Goal: Find specific page/section: Find specific page/section

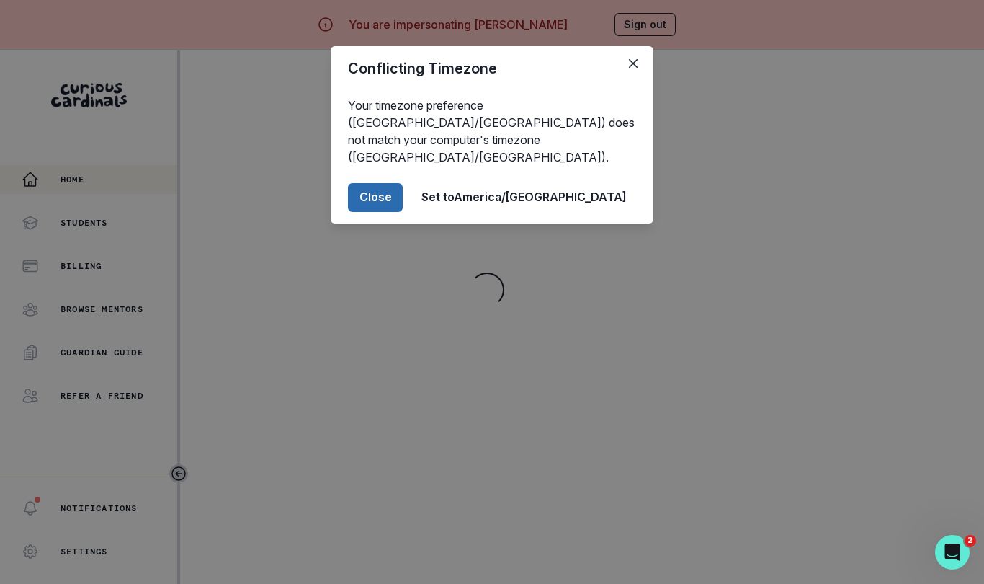
click at [403, 183] on button "Close" at bounding box center [375, 197] width 55 height 29
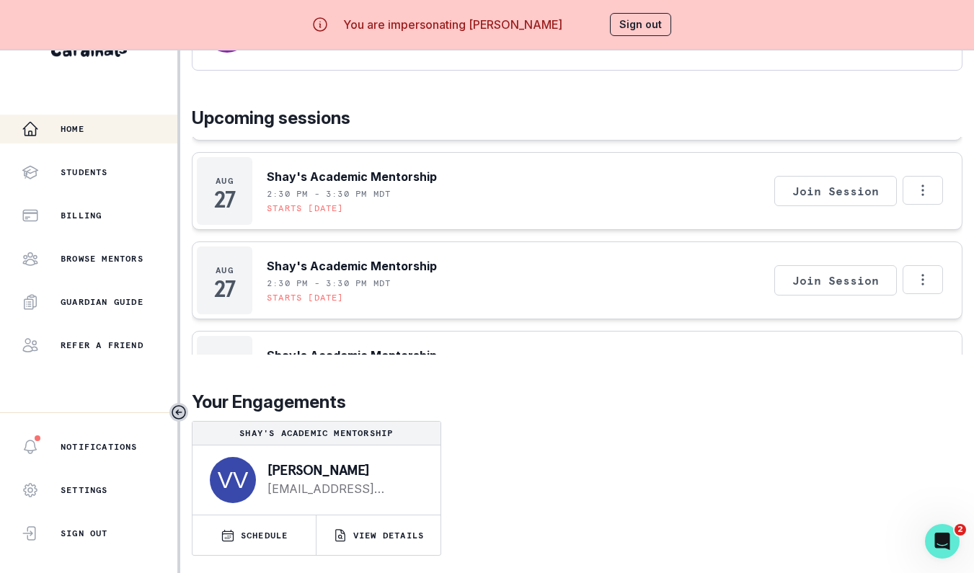
scroll to position [703, 0]
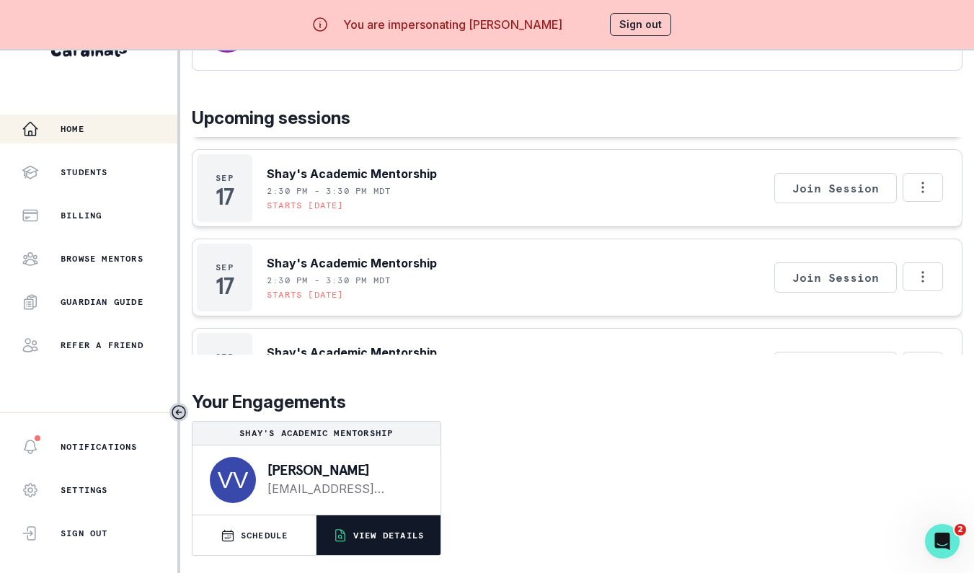
click at [372, 530] on p "VIEW DETAILS" at bounding box center [388, 536] width 71 height 12
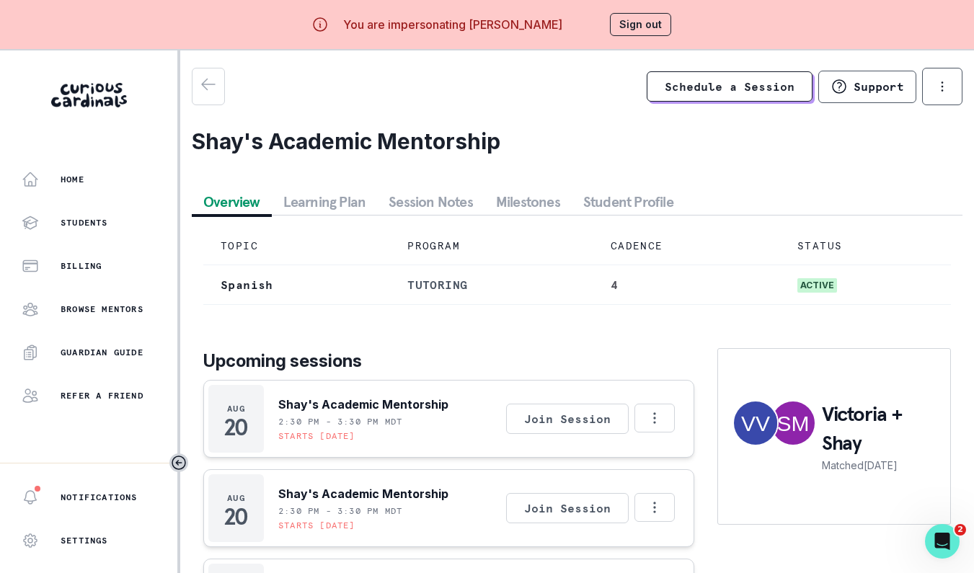
click at [434, 195] on button "Session Notes" at bounding box center [430, 202] width 107 height 26
click at [241, 199] on button "Overview" at bounding box center [232, 202] width 80 height 26
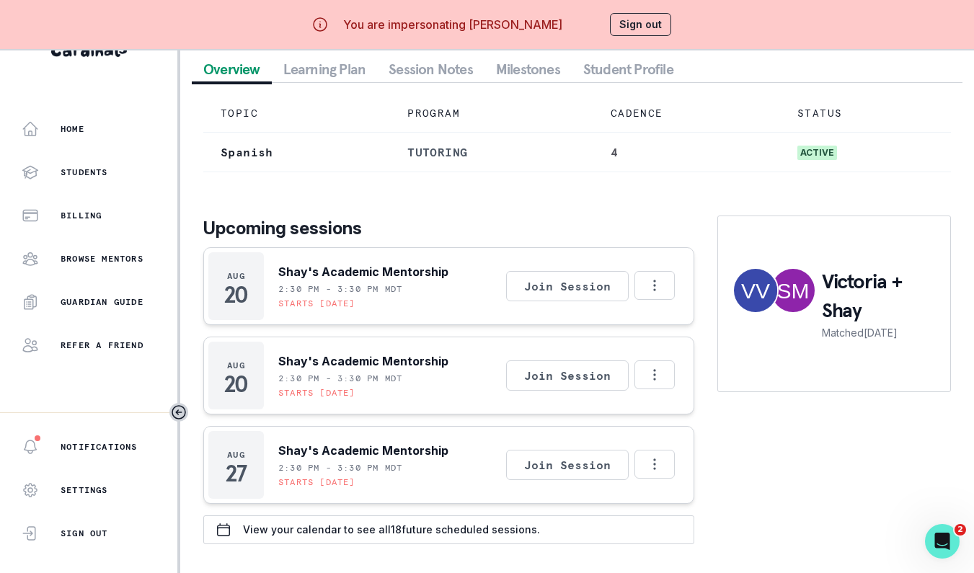
scroll to position [61, 0]
click at [639, 18] on button "Sign out" at bounding box center [640, 24] width 61 height 23
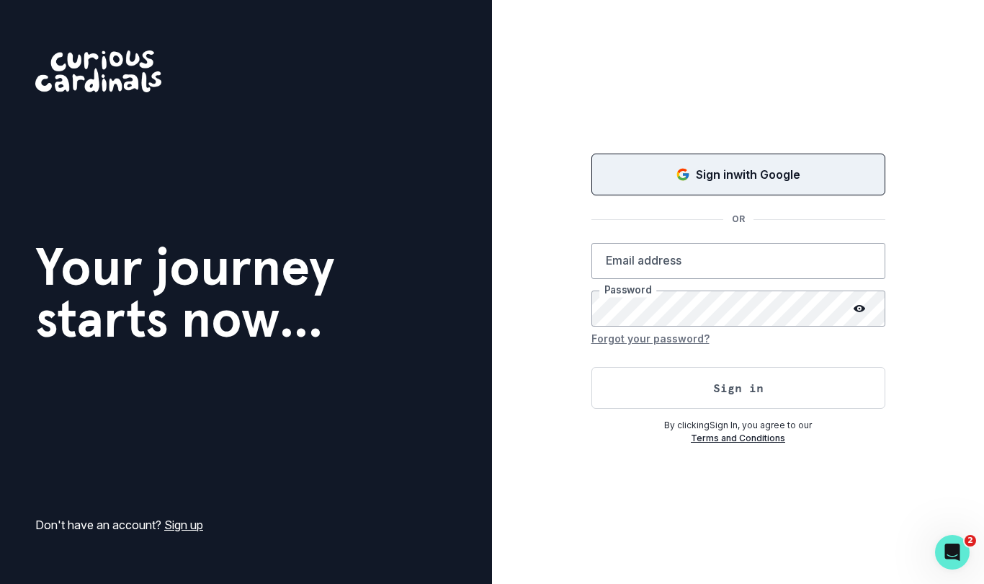
click at [707, 161] on button "Sign in with Google" at bounding box center [739, 174] width 294 height 42
